Goal: Information Seeking & Learning: Check status

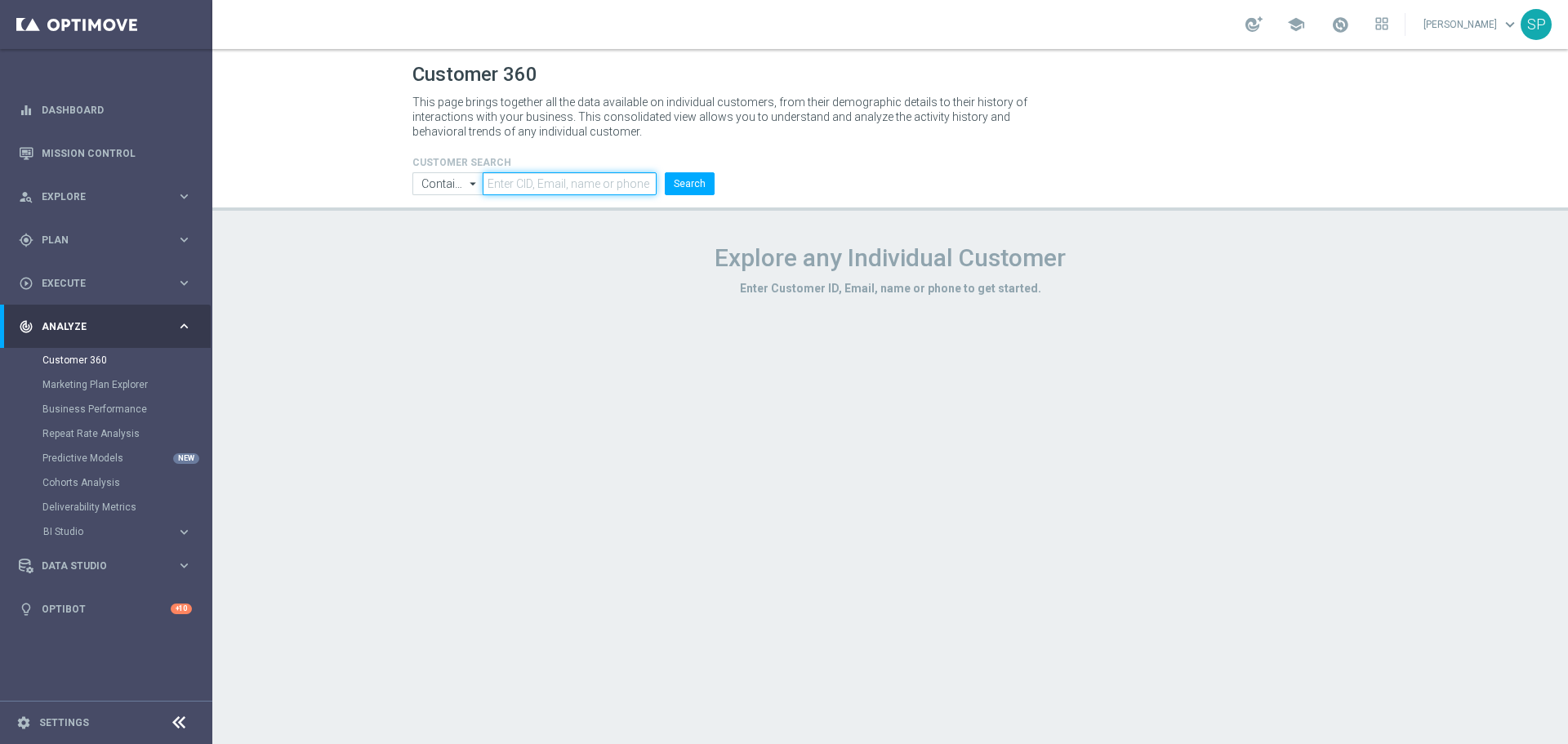
paste input "946422"
click at [689, 183] on button "Search" at bounding box center [689, 184] width 50 height 22
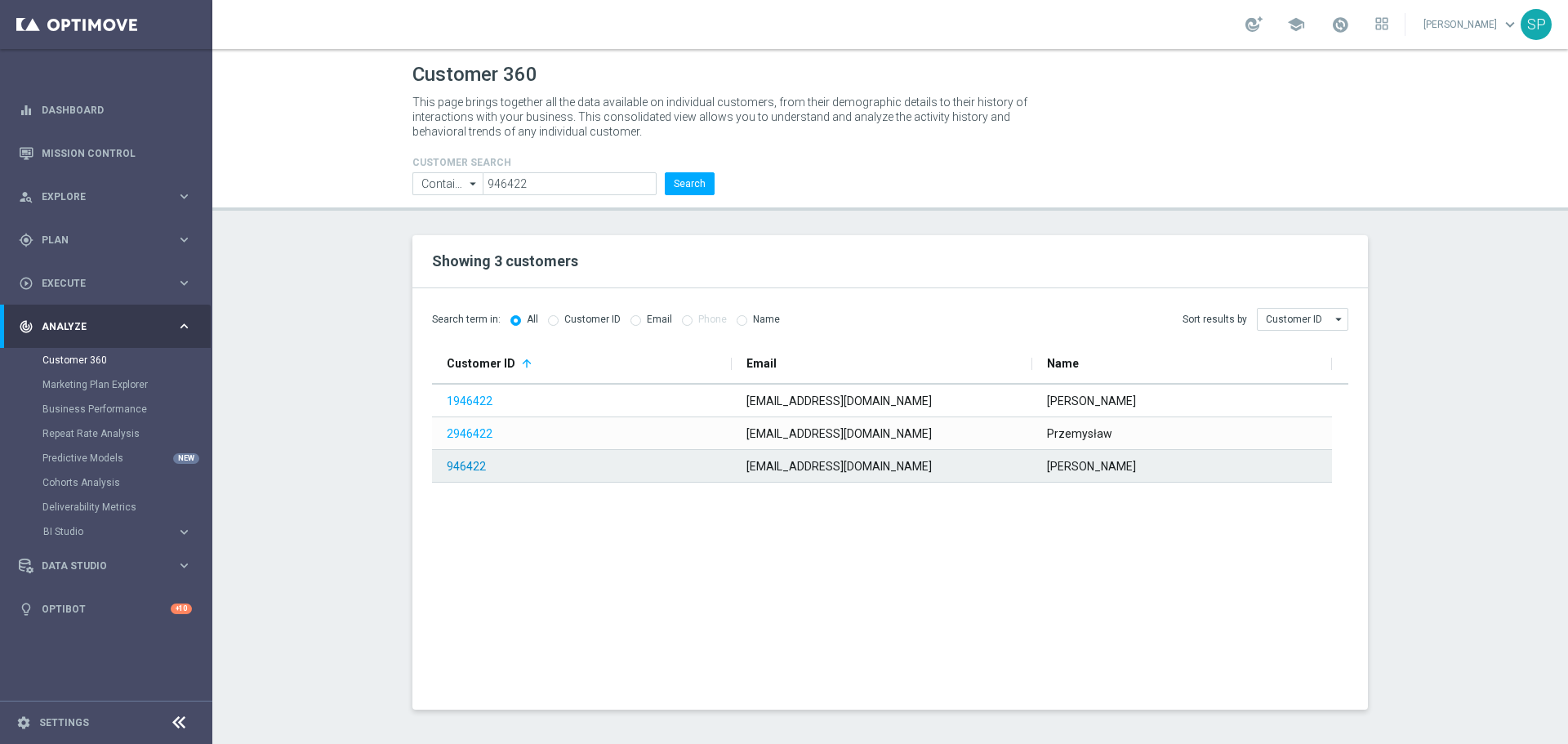
click at [456, 469] on link "946422" at bounding box center [466, 467] width 39 height 13
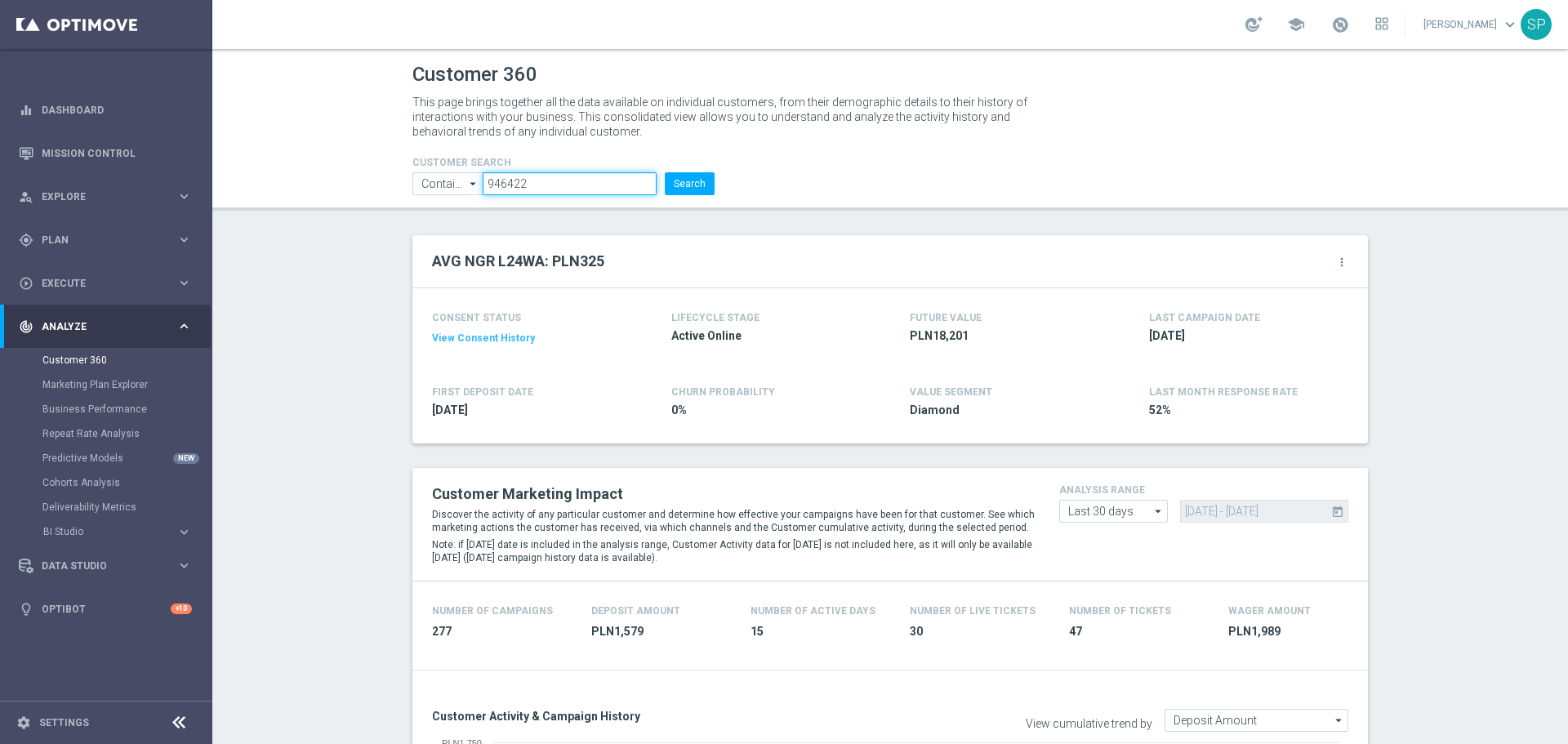
click at [545, 180] on input "946422" at bounding box center [570, 184] width 174 height 22
paste input "2960641"
type input "2960641"
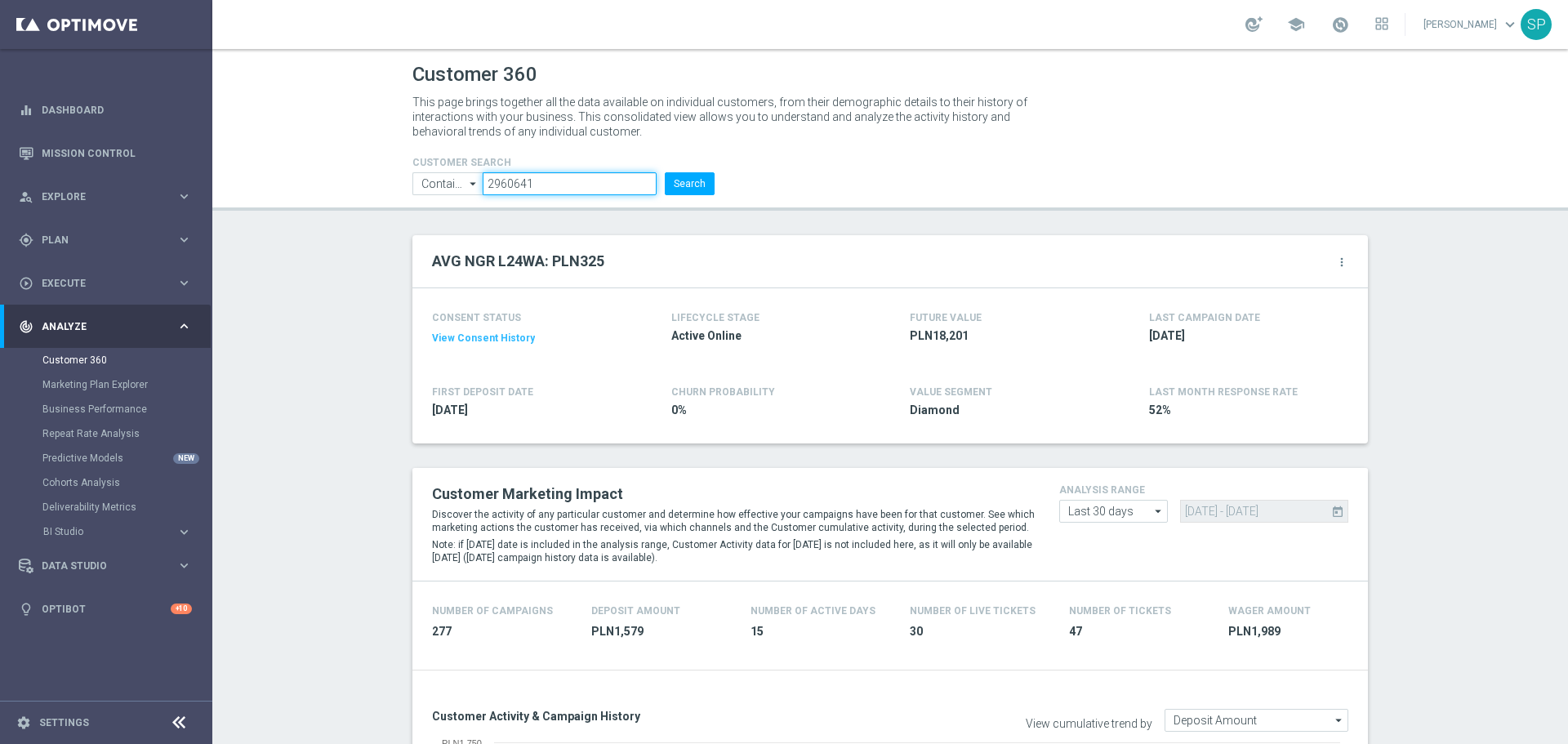
click at [665, 172] on button "Search" at bounding box center [689, 184] width 50 height 22
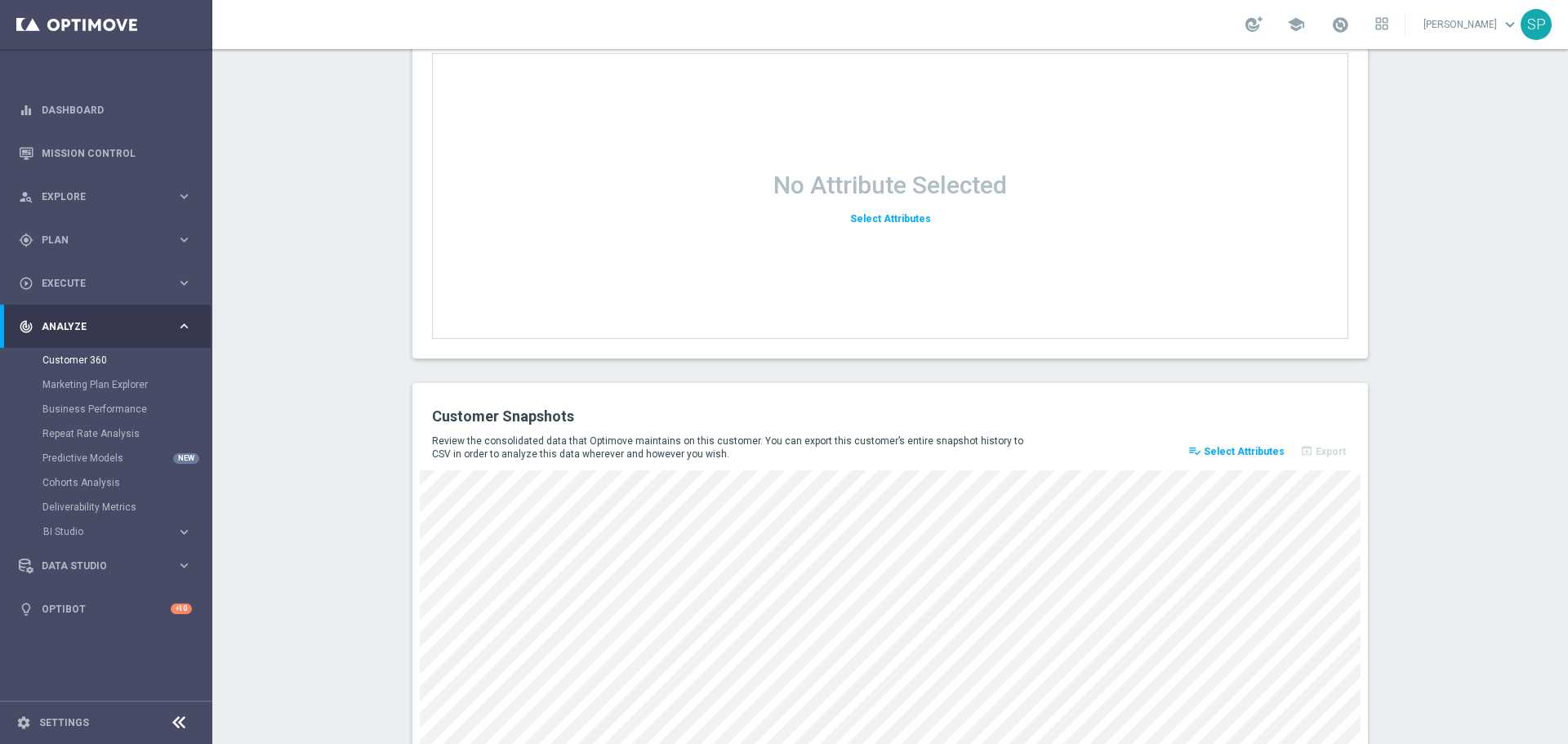
scroll to position [2095, 0]
